Goal: Find specific page/section: Find specific page/section

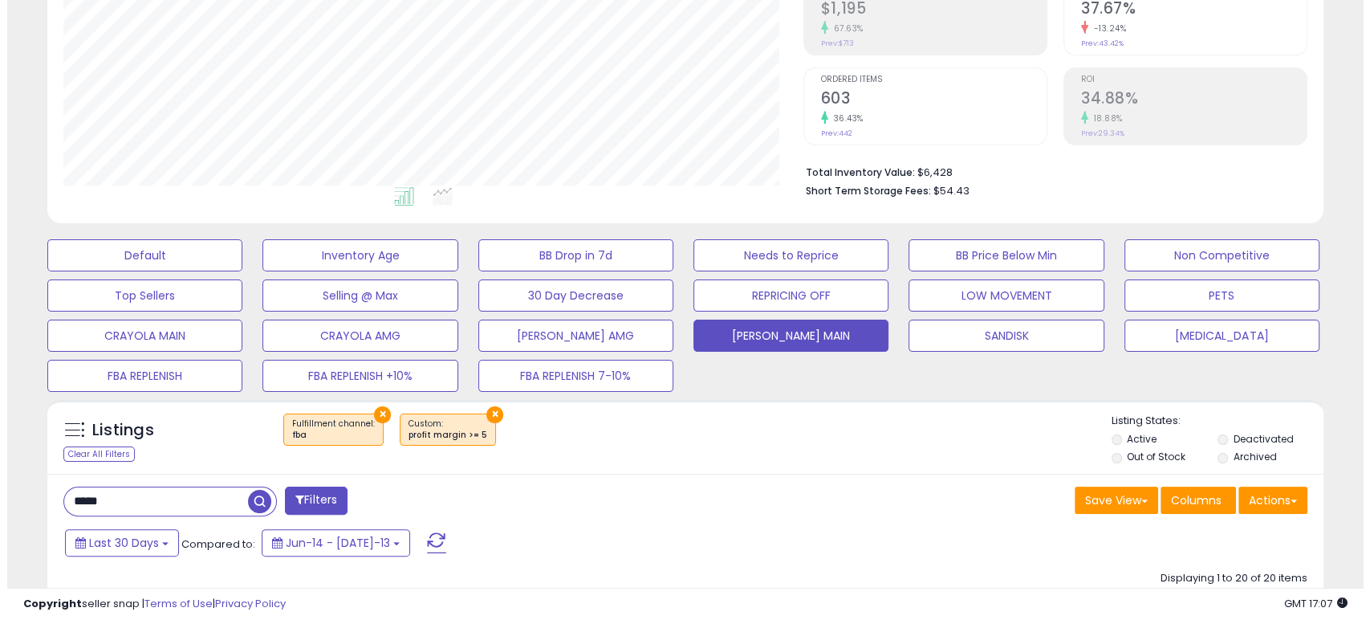
scroll to position [329, 739]
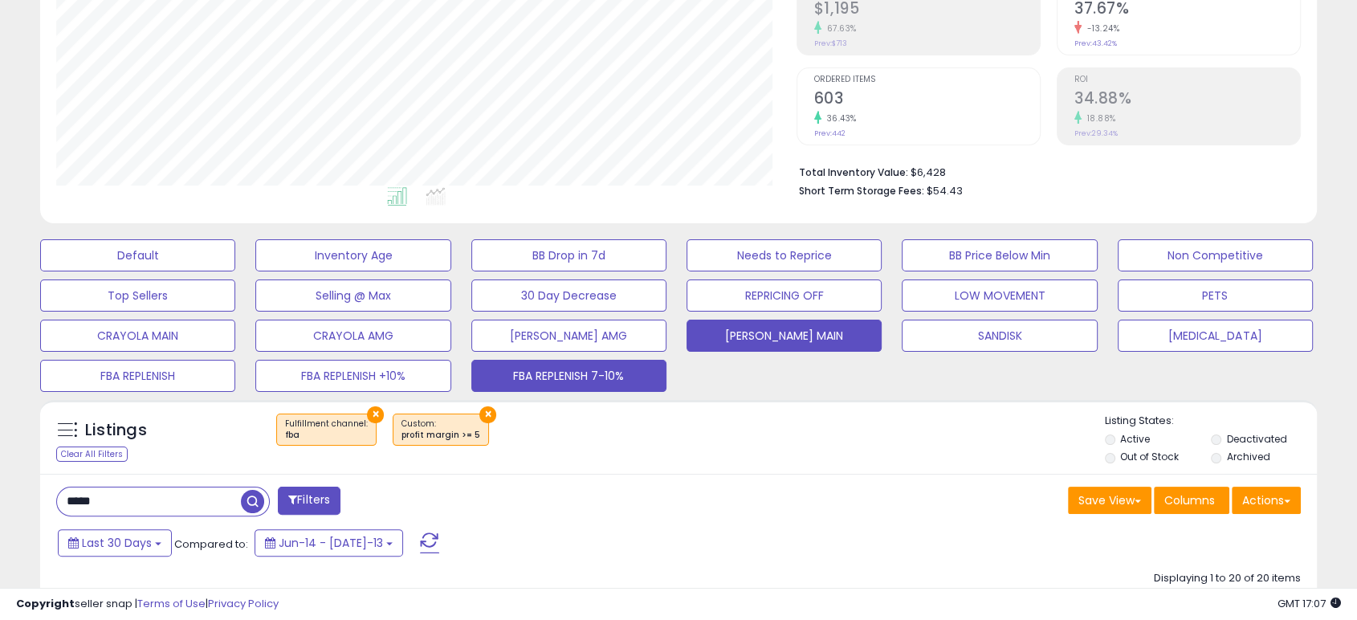
click at [235, 271] on button "FBA REPLENISH 7-10%" at bounding box center [137, 255] width 195 height 32
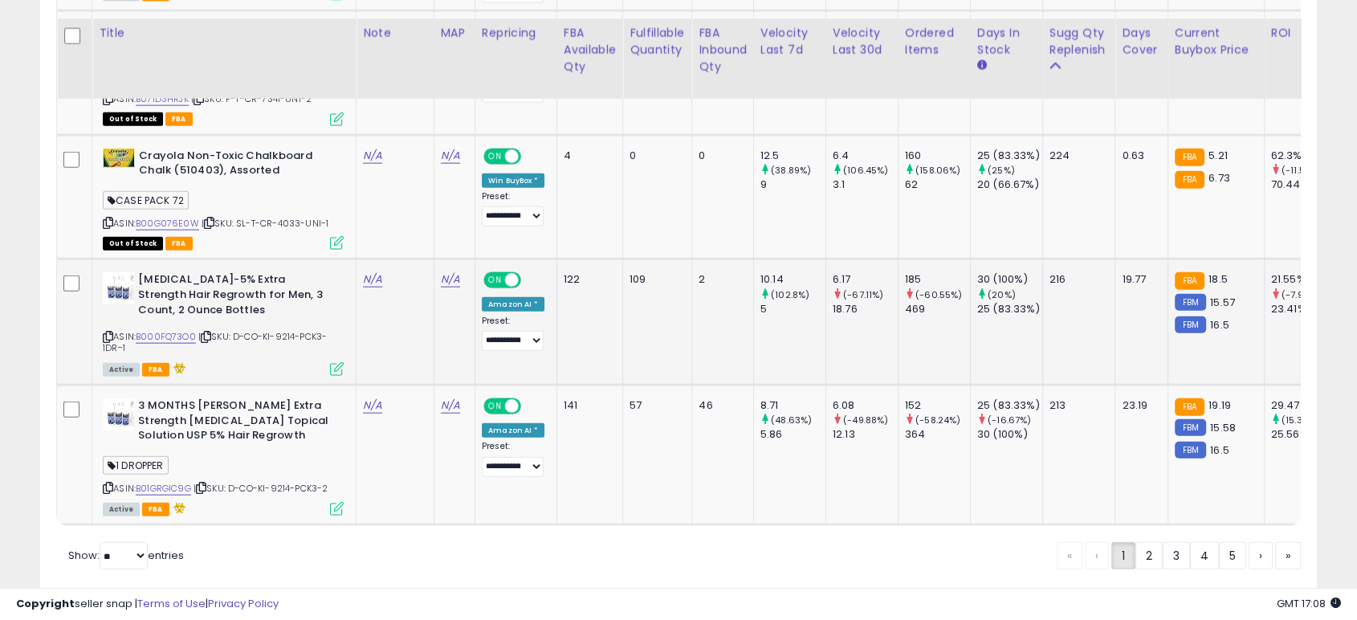
scroll to position [3745, 0]
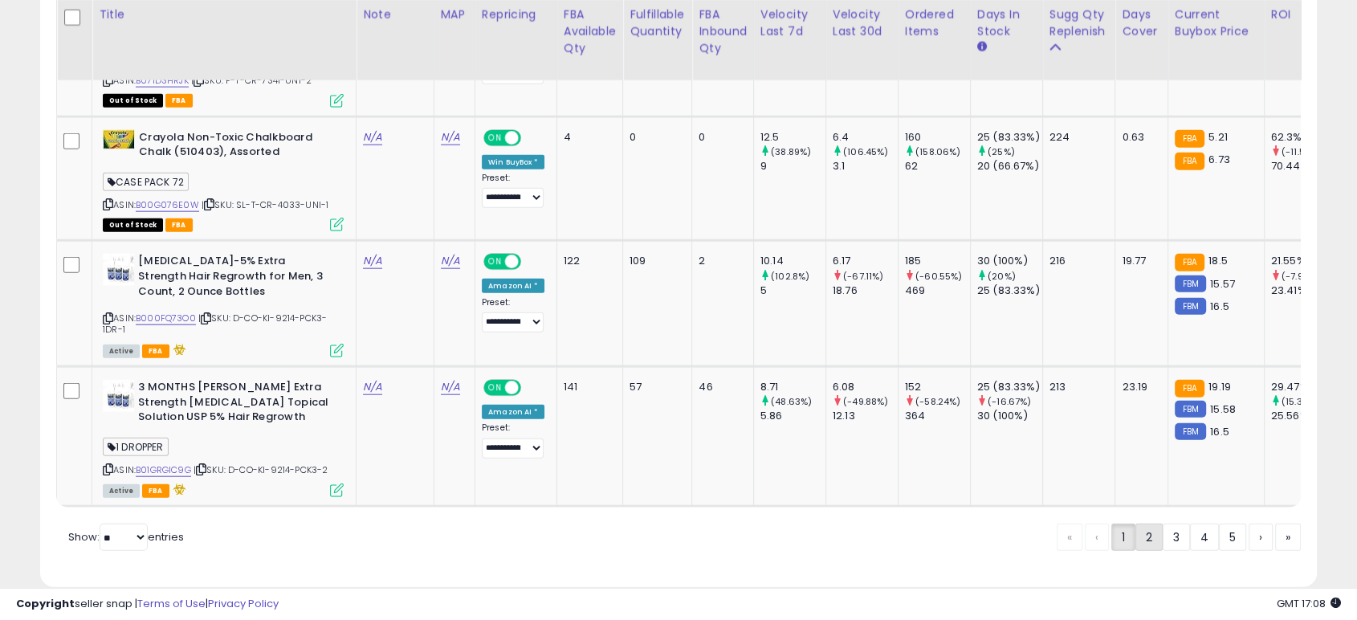
click at [1190, 523] on link "2" at bounding box center [1204, 536] width 29 height 27
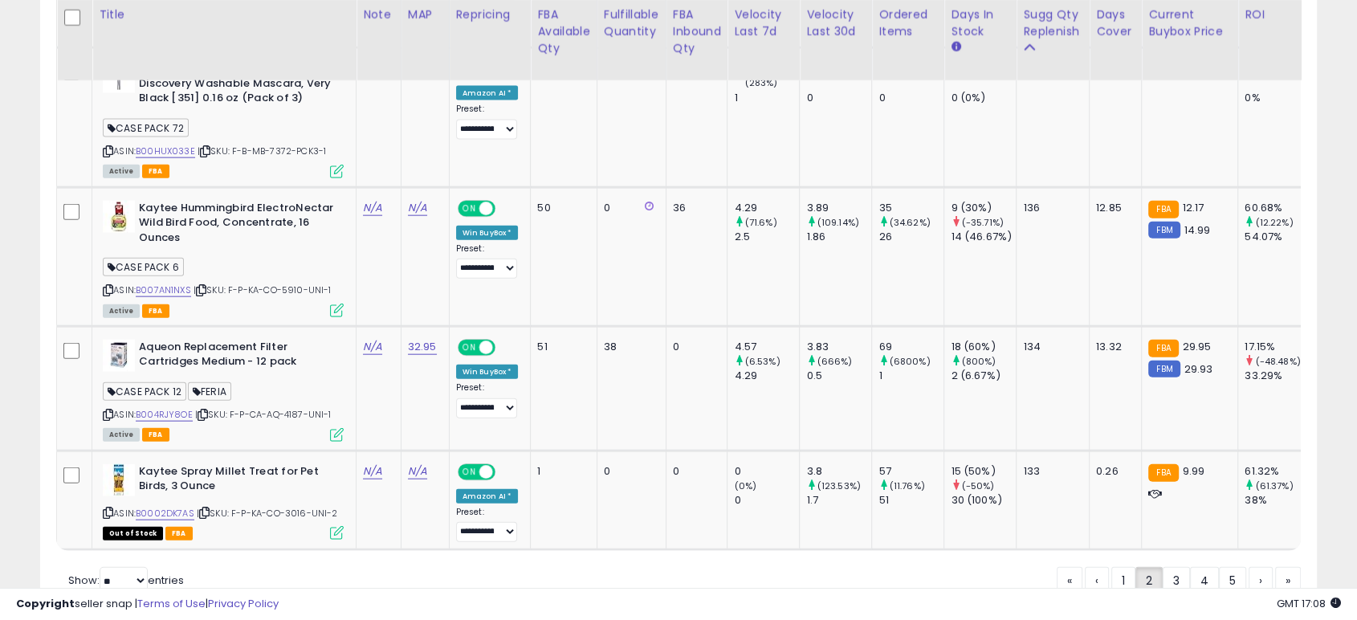
scroll to position [3706, 0]
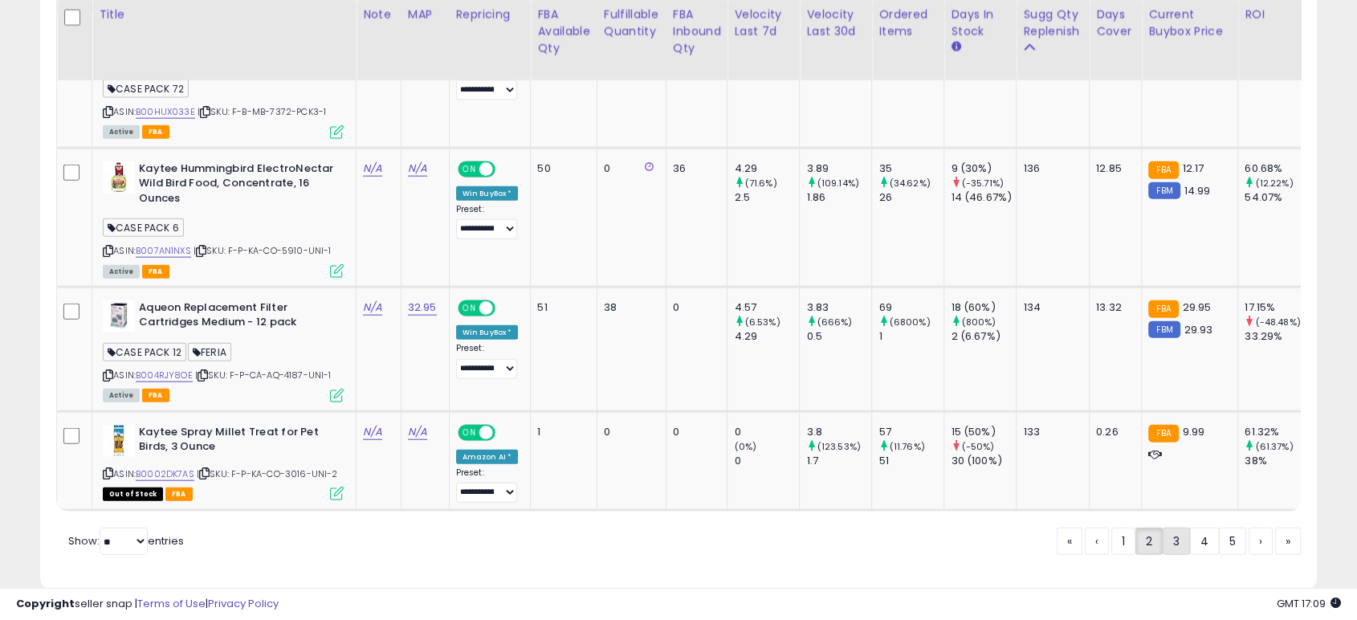
click at [1219, 527] on link "3" at bounding box center [1232, 540] width 27 height 27
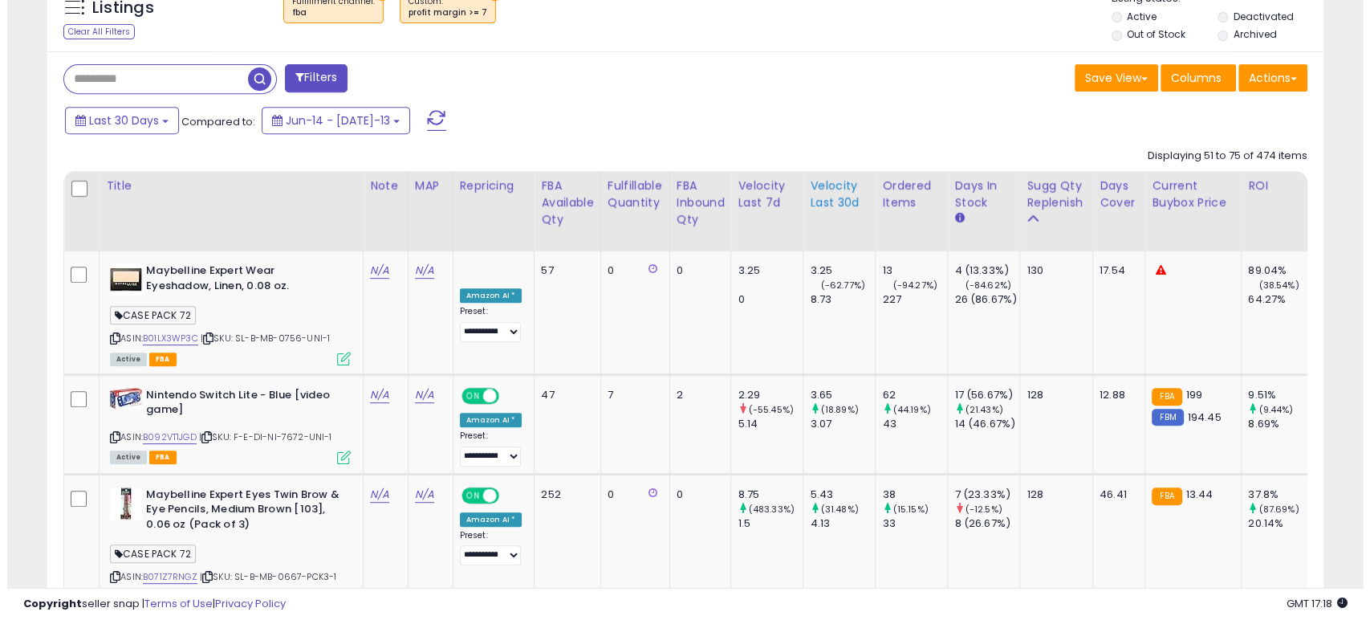
scroll to position [446, 0]
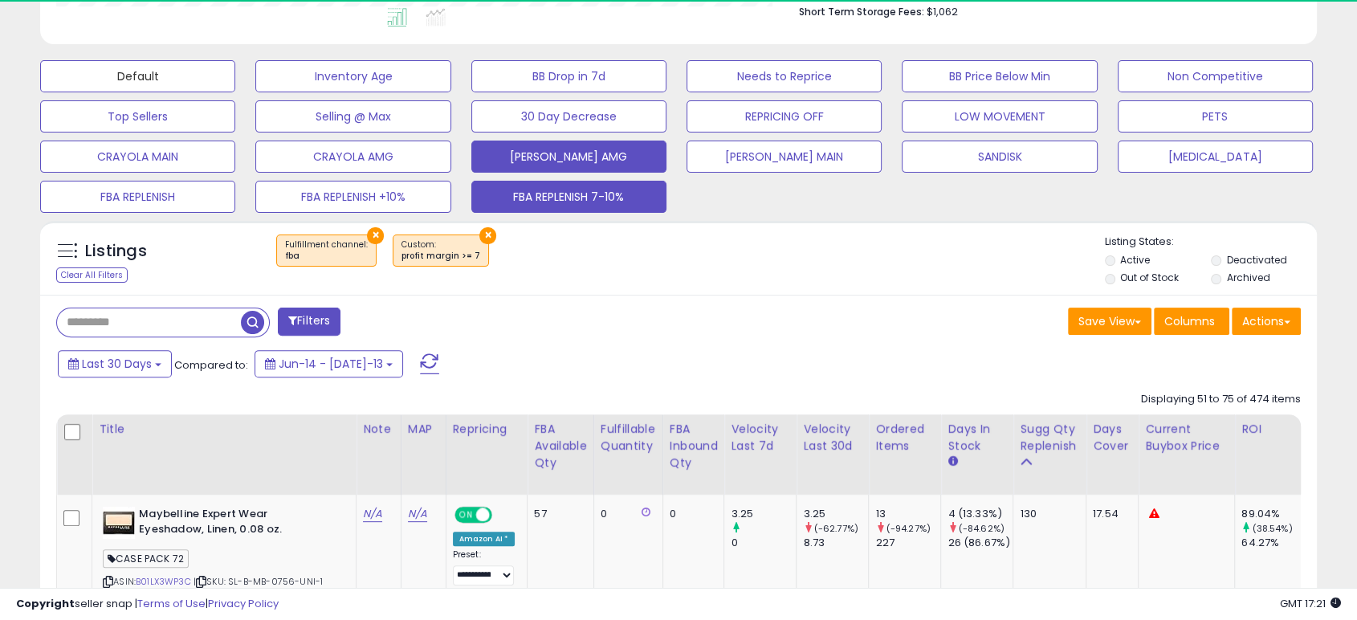
click at [186, 67] on button "Default" at bounding box center [137, 76] width 195 height 32
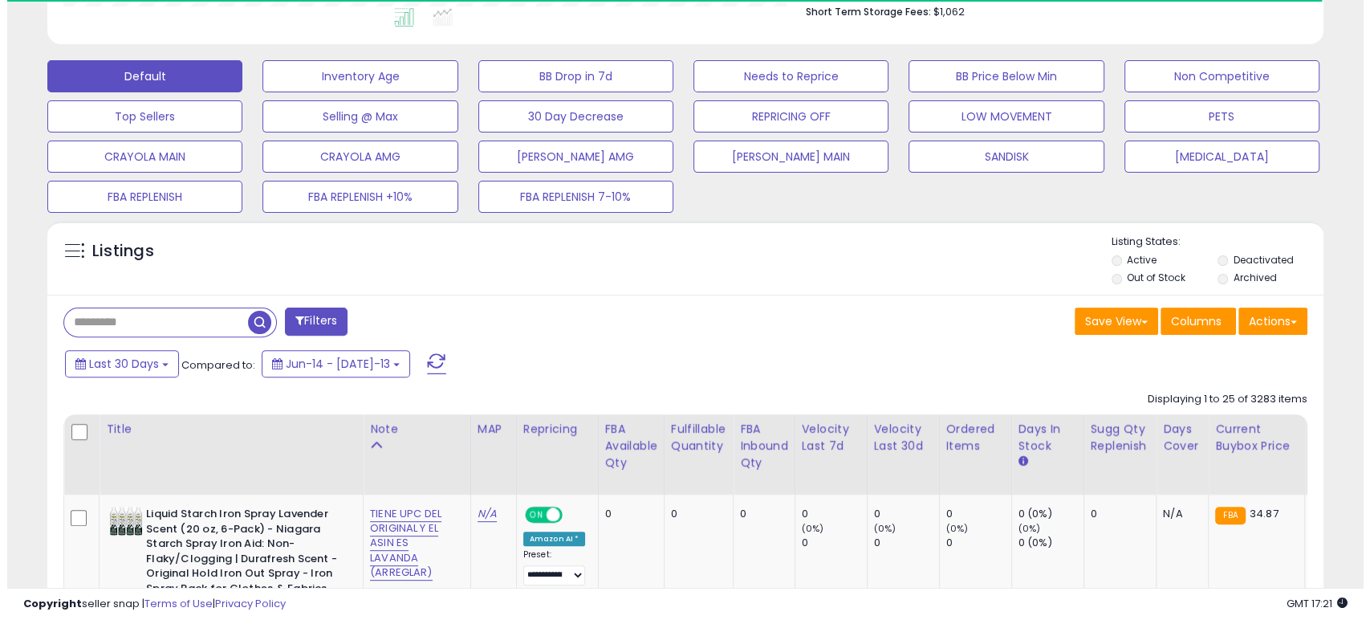
scroll to position [802422, 802011]
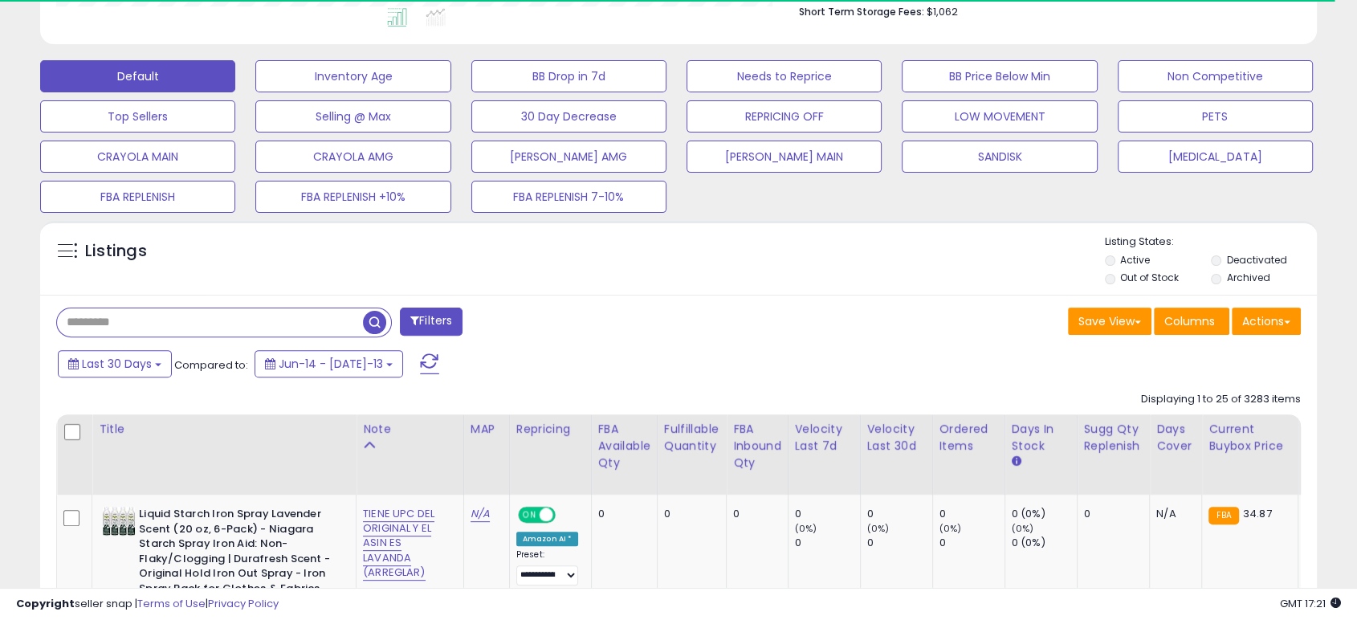
click at [136, 316] on input "text" at bounding box center [210, 322] width 306 height 28
paste input "**********"
type input "**********"
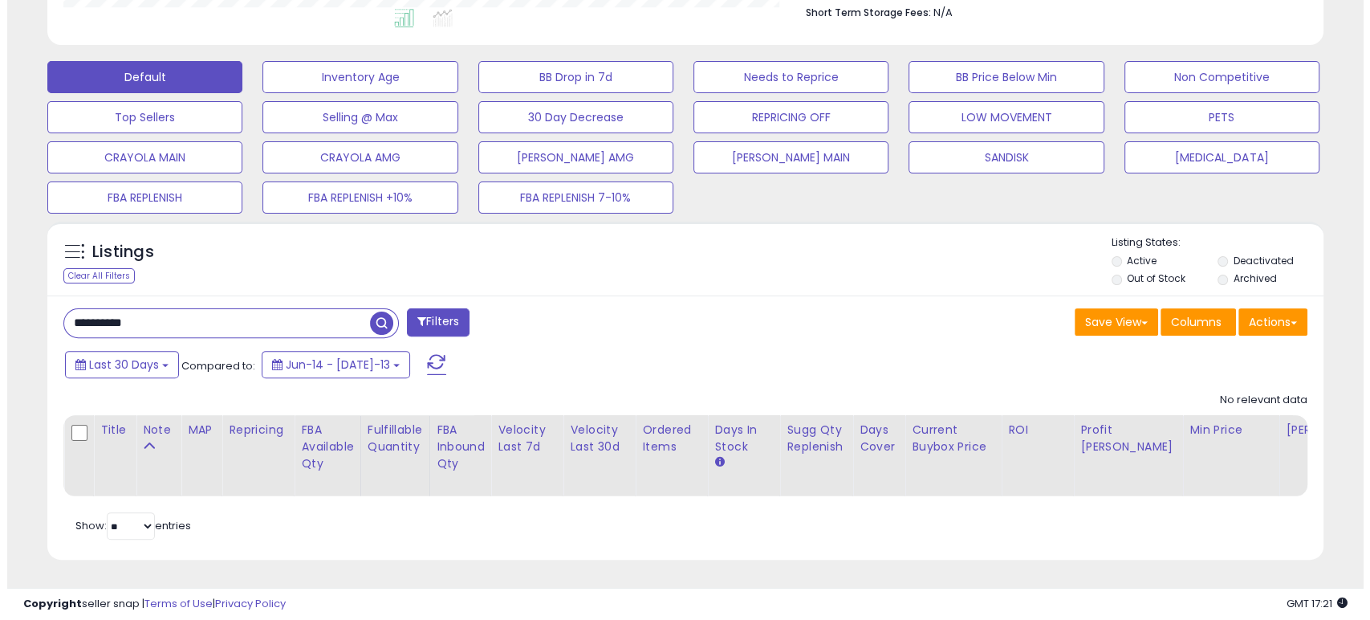
scroll to position [329, 739]
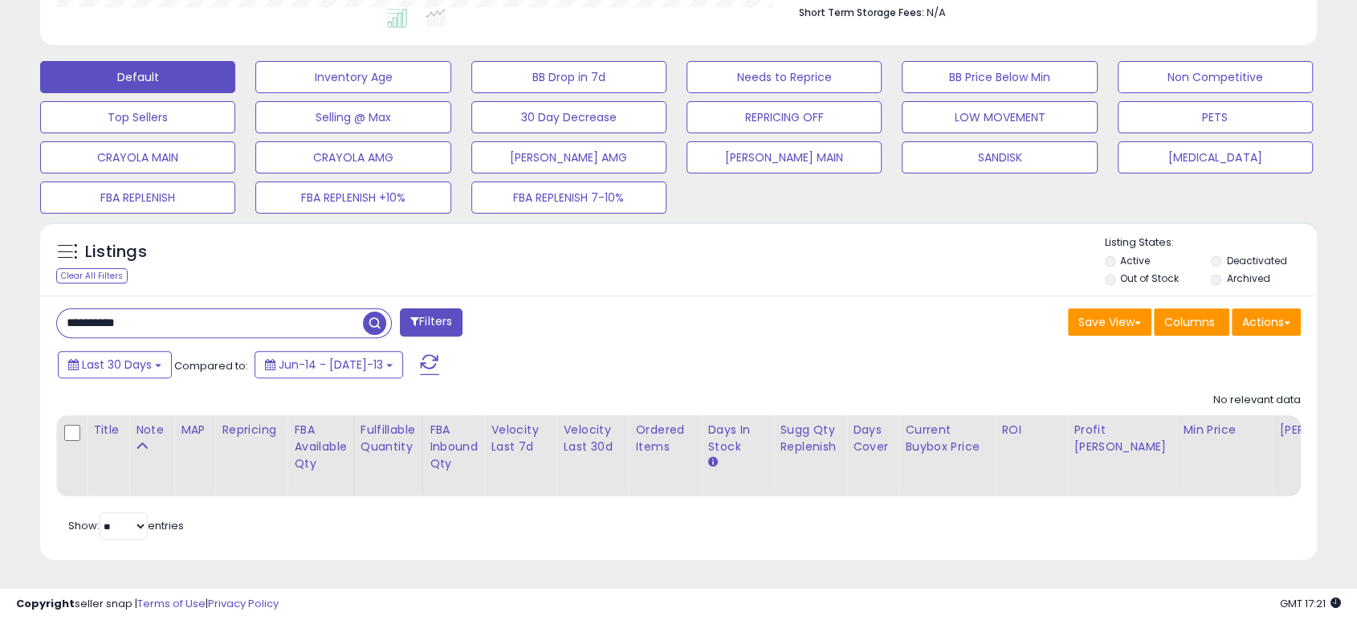
click at [1214, 270] on li "Deactivated" at bounding box center [1263, 263] width 104 height 18
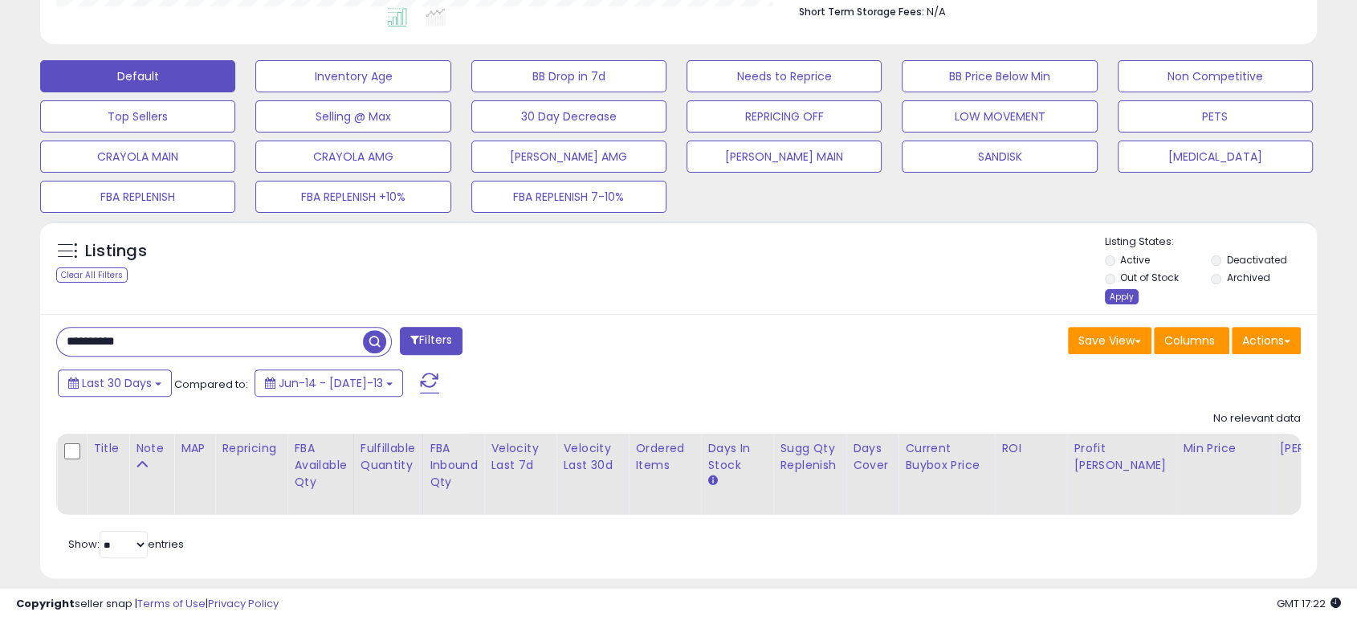
click at [1132, 297] on div "Apply" at bounding box center [1122, 296] width 34 height 15
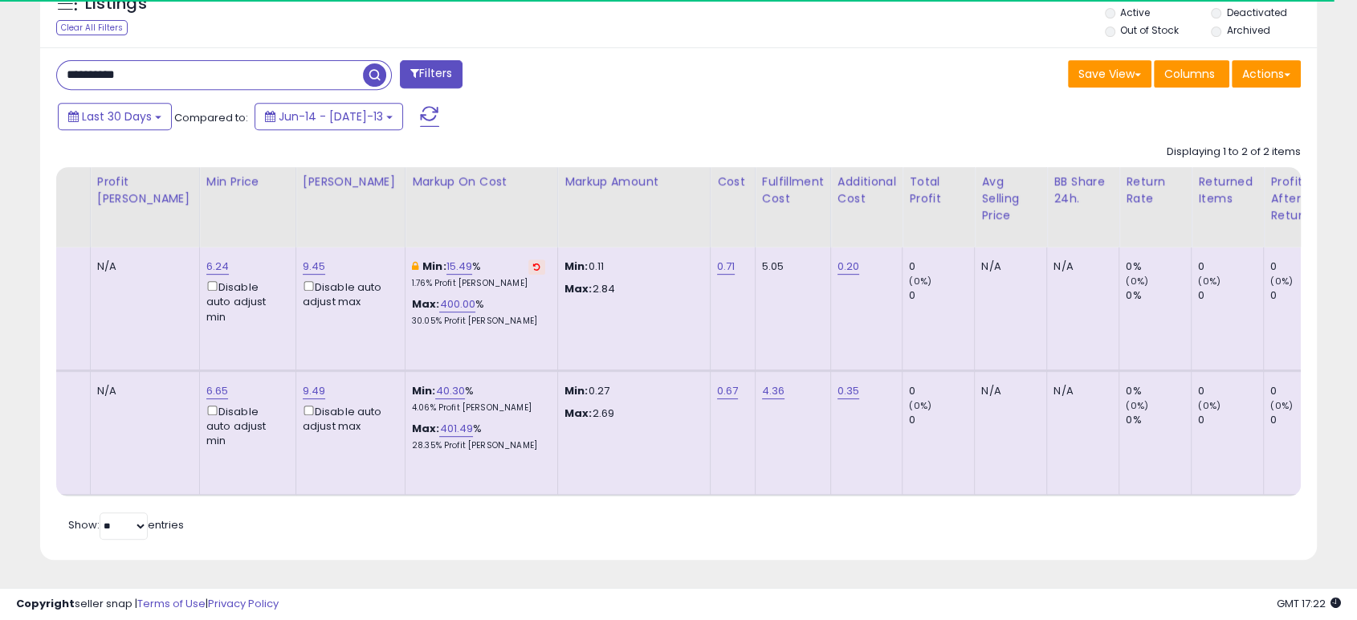
scroll to position [0, 0]
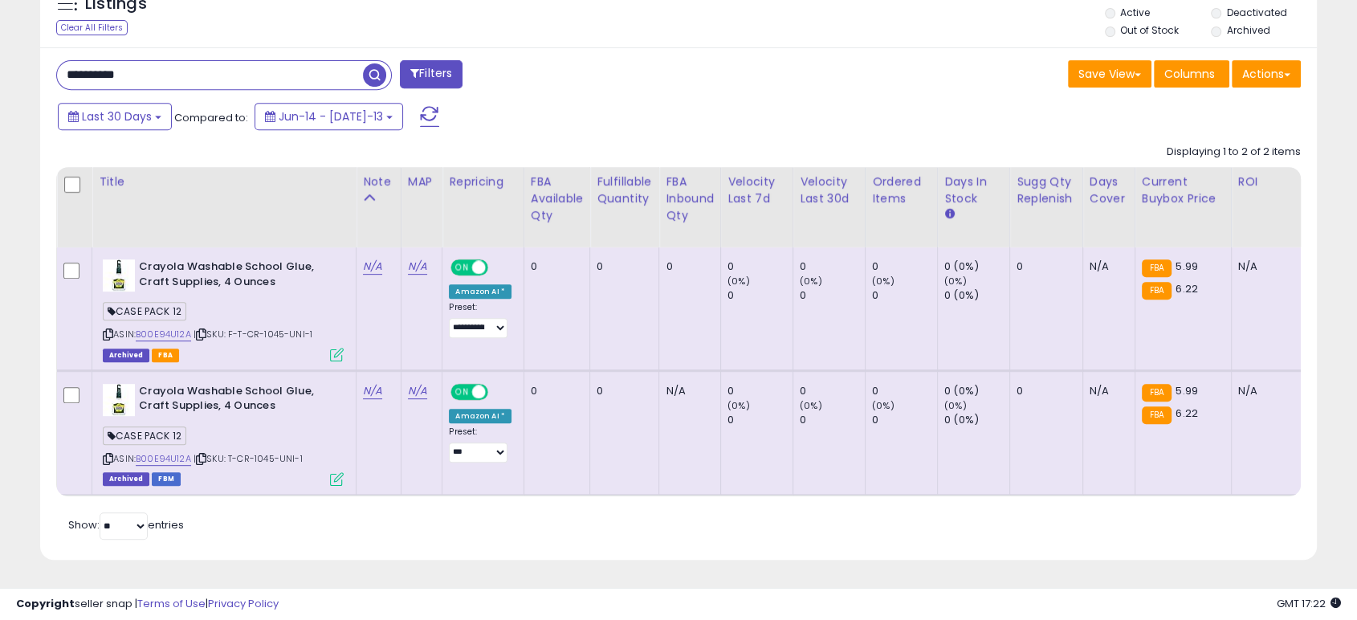
click at [109, 330] on icon at bounding box center [108, 334] width 10 height 9
click at [821, 76] on div "Save View Save As New View Update Current View Columns Actions Import Import Wa…" at bounding box center [995, 75] width 634 height 31
click at [663, 120] on div "Last 30 Days Compared to: Jun-14 - [DATE]-13" at bounding box center [521, 118] width 934 height 36
click at [205, 330] on icon at bounding box center [201, 334] width 10 height 9
click at [204, 454] on icon at bounding box center [201, 458] width 10 height 9
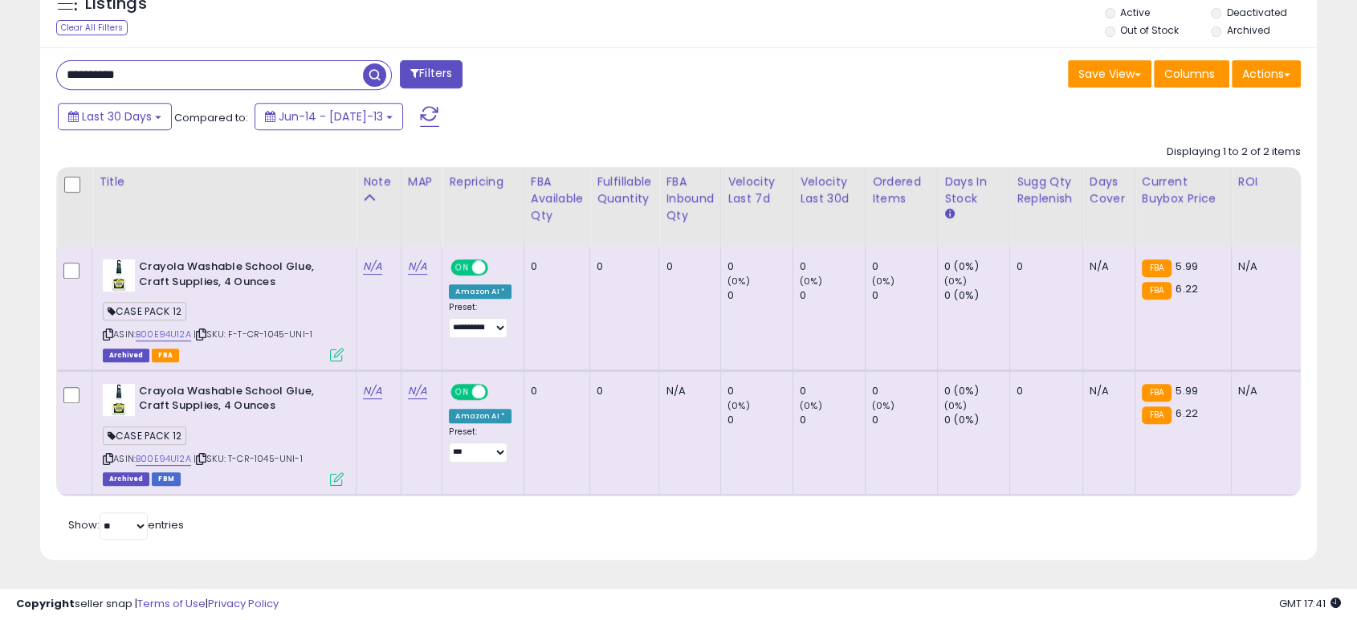
click at [761, 100] on div "Last 30 Days Compared to: Jun-14 - [DATE]-13" at bounding box center [521, 118] width 934 height 36
click at [568, 100] on div "Last 30 Days Compared to: Jun-14 - [DATE]-13" at bounding box center [521, 118] width 934 height 36
